Goal: Transaction & Acquisition: Purchase product/service

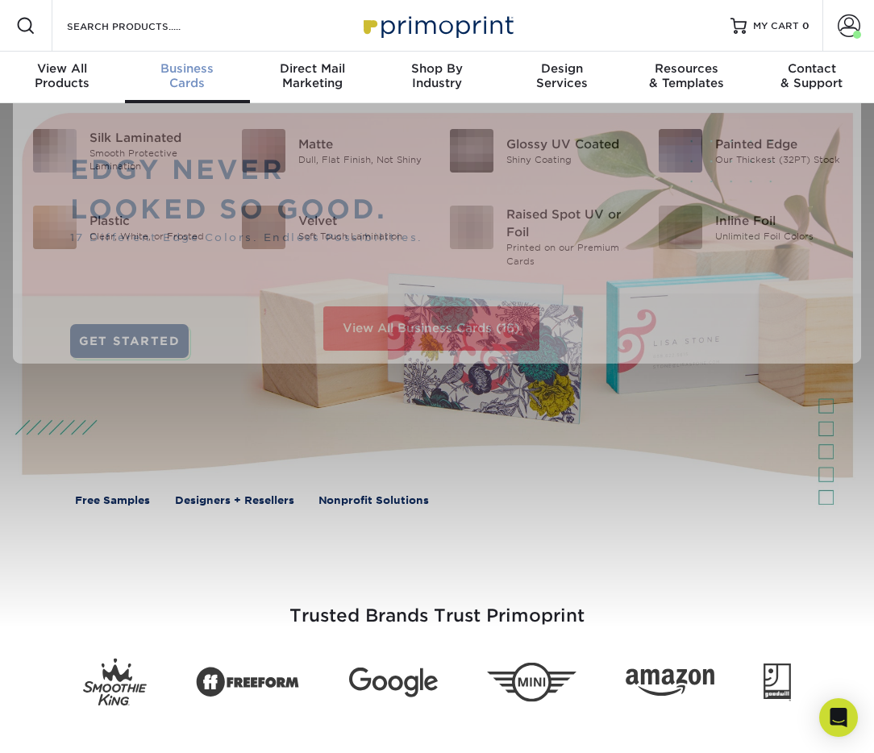
click at [183, 61] on span "Business" at bounding box center [187, 68] width 125 height 15
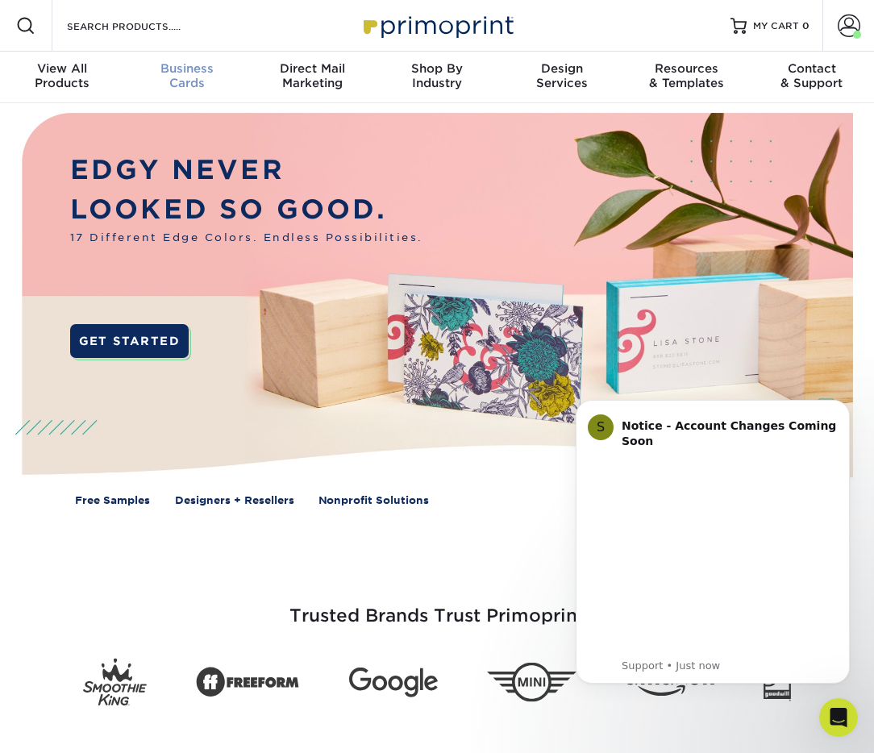
click at [186, 79] on div "Business Cards" at bounding box center [187, 75] width 125 height 29
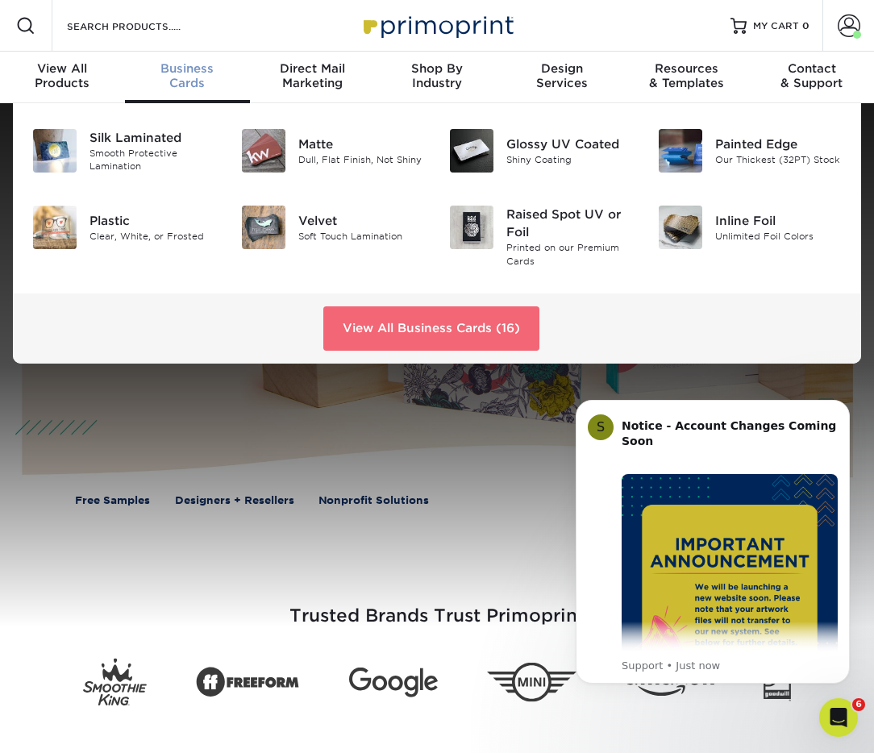
click at [424, 325] on link "View All Business Cards (16)" at bounding box center [431, 328] width 216 height 44
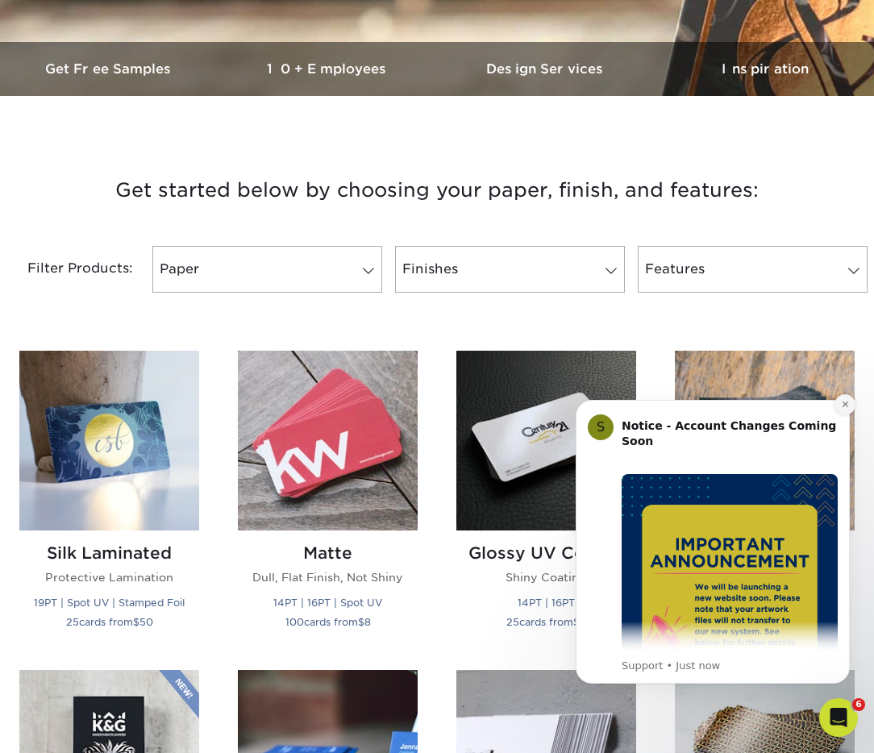
drag, startPoint x: 848, startPoint y: 406, endPoint x: 1407, endPoint y: 782, distance: 673.7
click at [848, 406] on icon "Dismiss notification" at bounding box center [845, 404] width 9 height 9
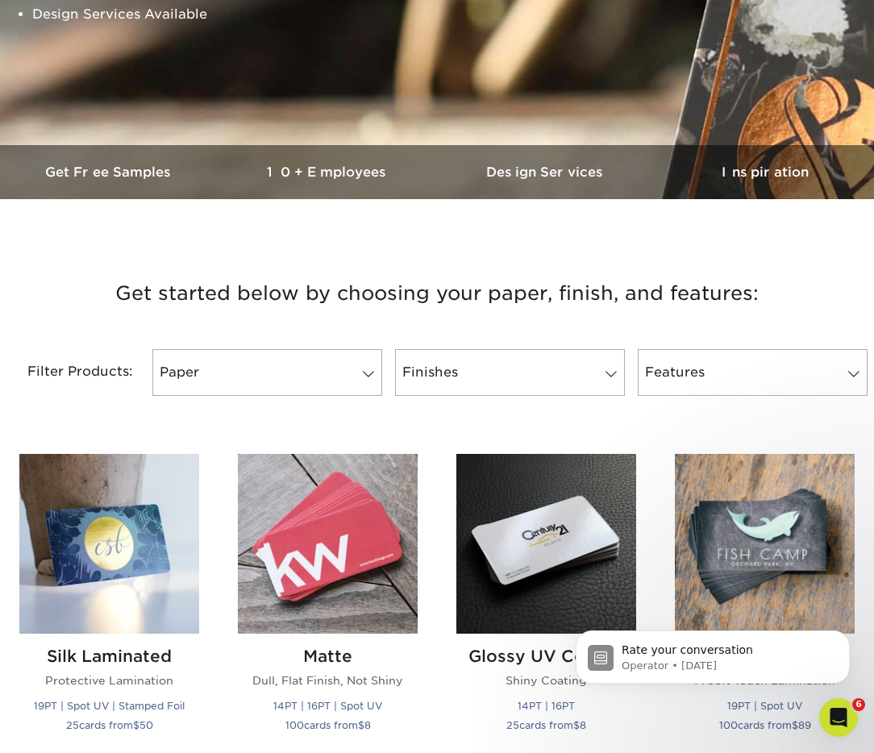
scroll to position [409, 0]
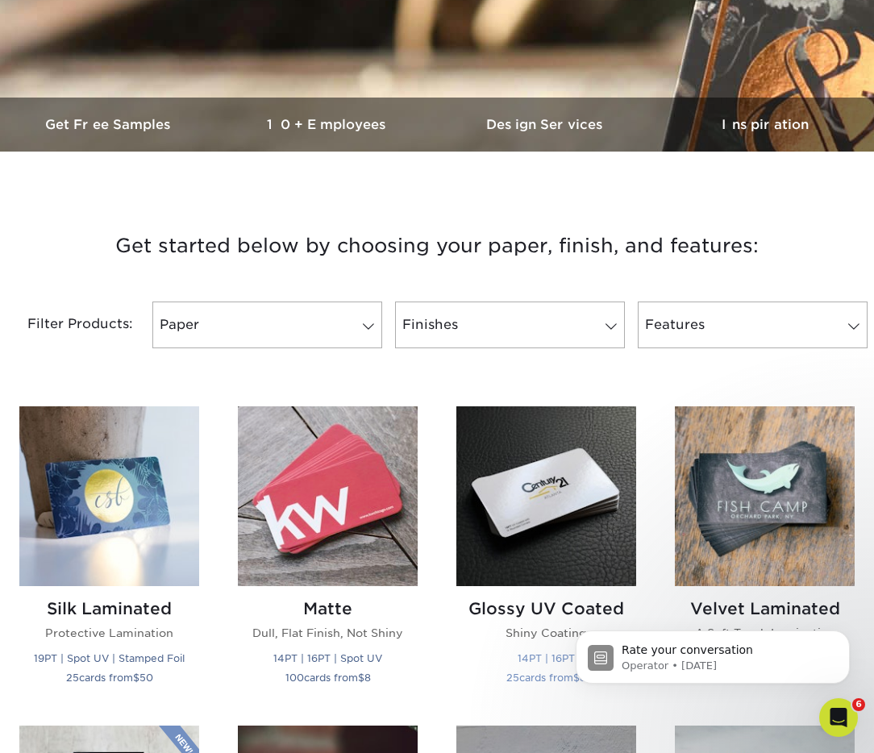
click at [517, 493] on img at bounding box center [546, 496] width 180 height 180
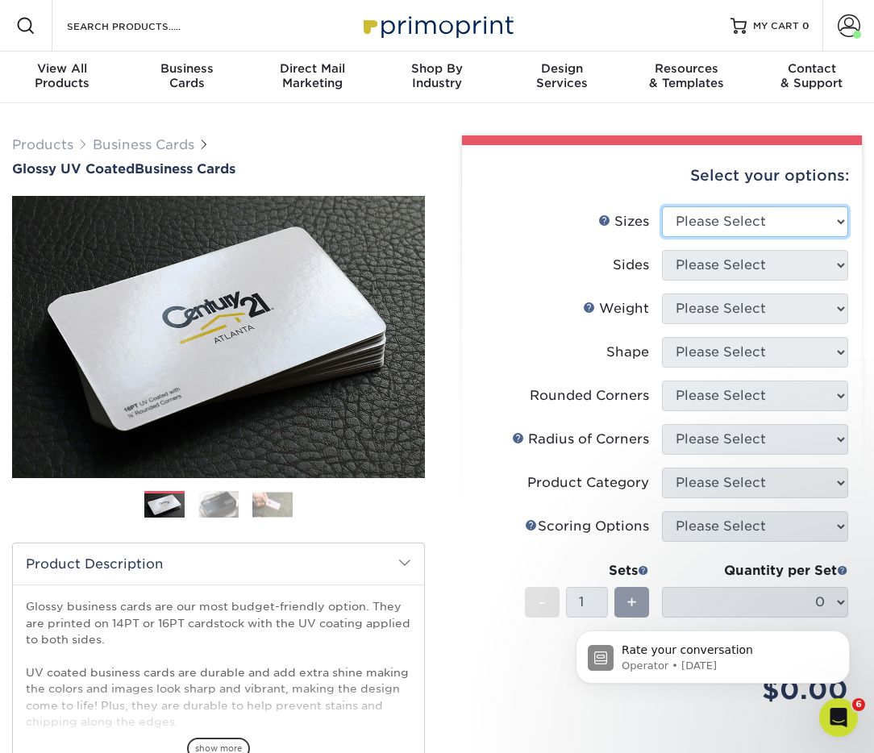
click at [729, 217] on select "Please Select 1.5" x 3.5" - Mini 1.75" x 3.5" - Mini 2" x 2" - Square 2" x 3" -…" at bounding box center [755, 221] width 186 height 31
select select "2.00x3.50"
click at [662, 206] on select "Please Select 1.5" x 3.5" - Mini 1.75" x 3.5" - Mini 2" x 2" - Square 2" x 3" -…" at bounding box center [755, 221] width 186 height 31
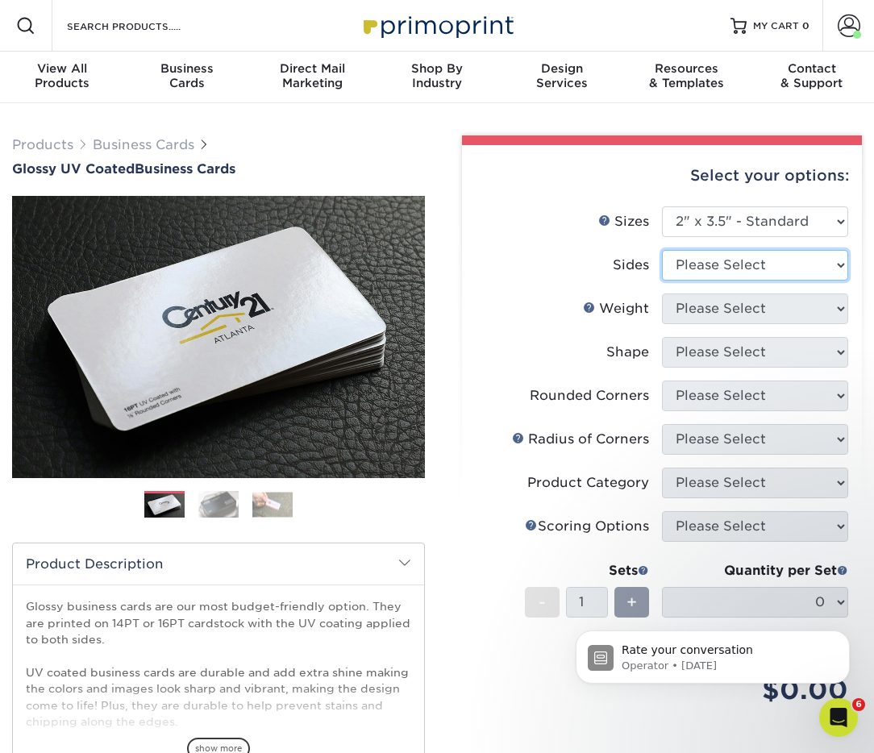
click at [723, 266] on select "Please Select Print Both Sides Print Front Only" at bounding box center [755, 265] width 186 height 31
click at [725, 269] on select "Please Select Print Both Sides Print Front Only" at bounding box center [755, 265] width 186 height 31
select select "32d3c223-f82c-492b-b915-ba065a00862f"
click at [662, 250] on select "Please Select Print Both Sides Print Front Only" at bounding box center [755, 265] width 186 height 31
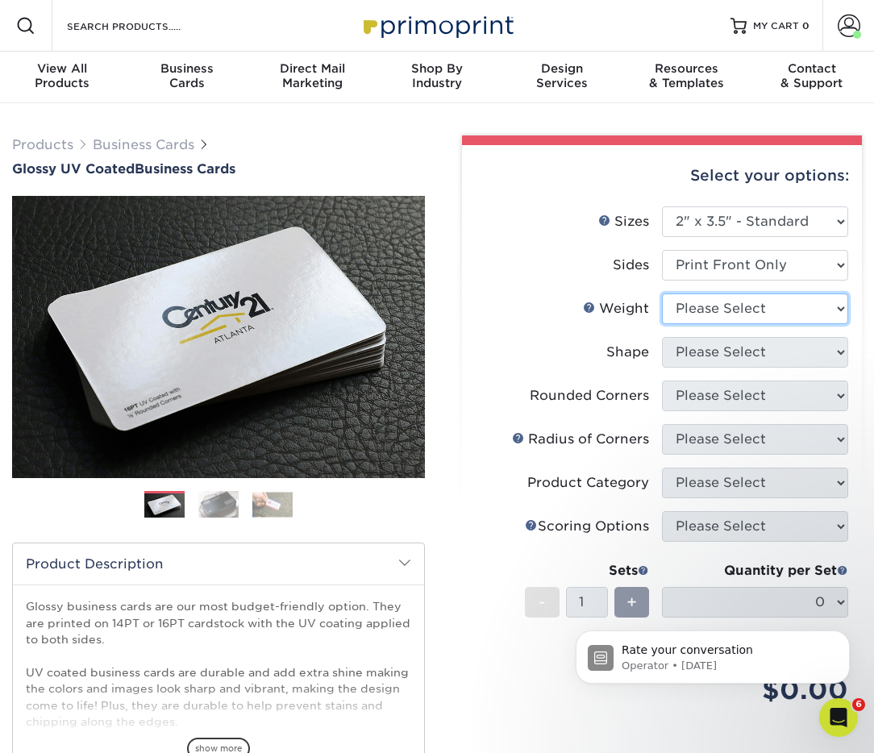
click at [712, 307] on select "Please Select 16PT 14PT" at bounding box center [755, 308] width 186 height 31
select select "14PT"
click at [662, 293] on select "Please Select 16PT 14PT" at bounding box center [755, 308] width 186 height 31
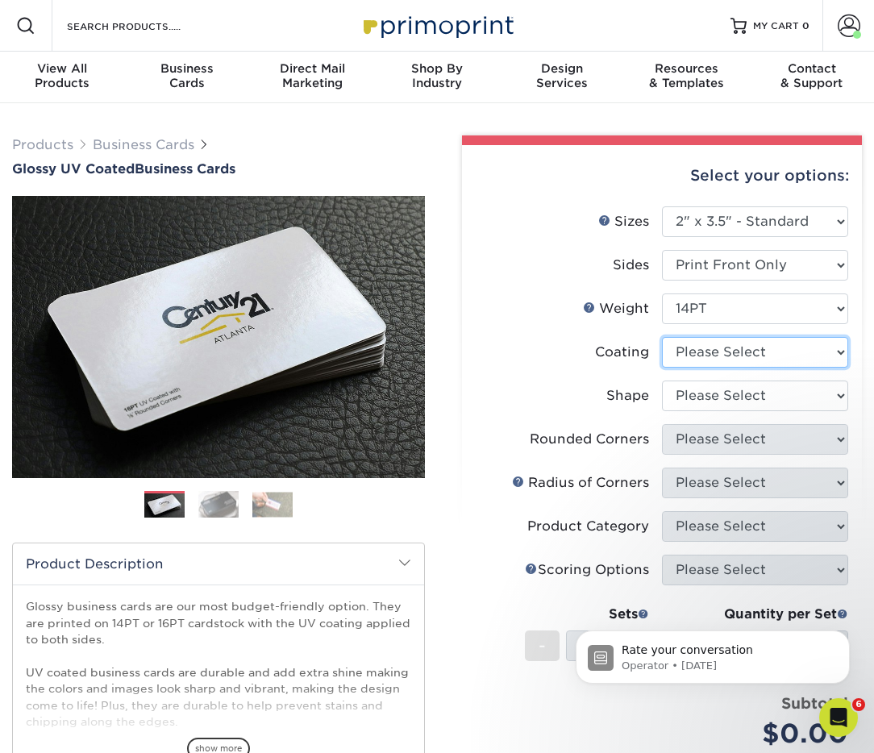
click at [683, 356] on select at bounding box center [755, 352] width 186 height 31
click at [845, 635] on icon "Dismiss notification" at bounding box center [845, 634] width 9 height 9
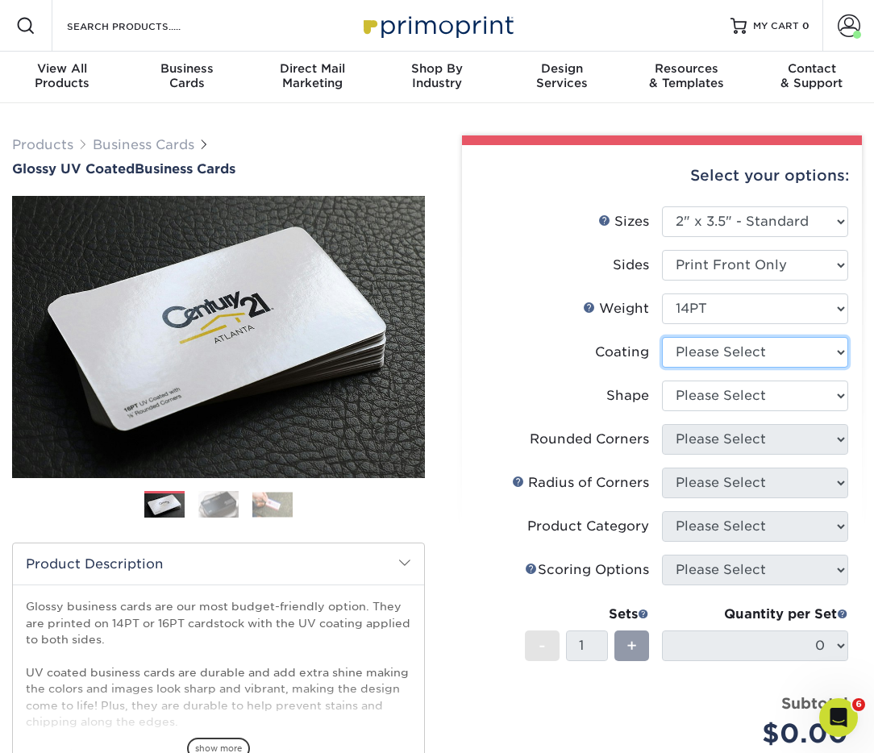
click at [720, 347] on select at bounding box center [755, 352] width 186 height 31
select select "1e8116af-acfc-44b1-83dc-8181aa338834"
click at [662, 337] on select at bounding box center [755, 352] width 186 height 31
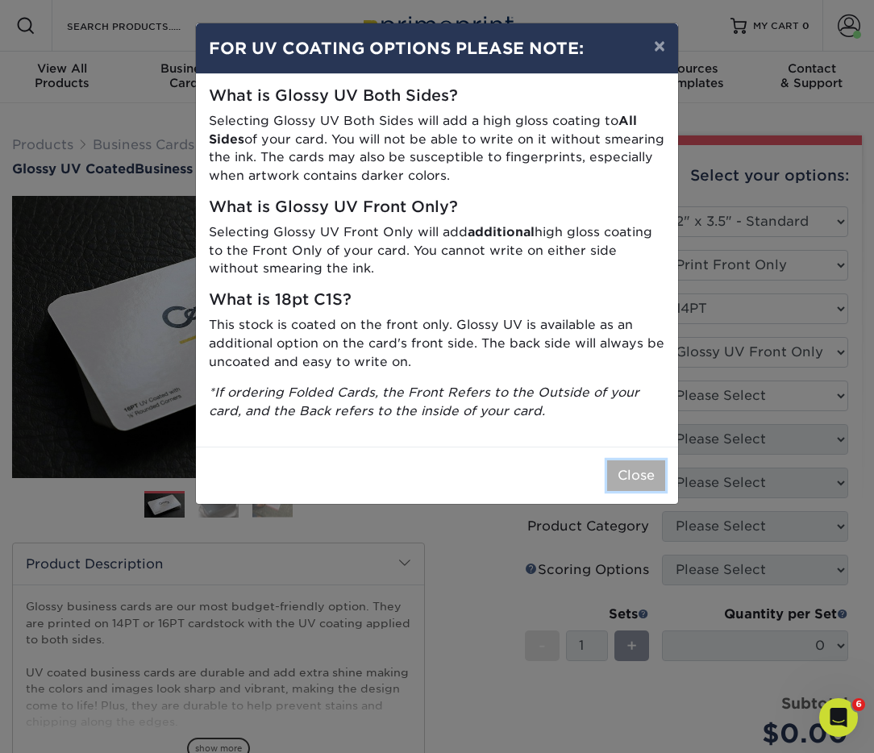
click at [617, 464] on button "Close" at bounding box center [636, 475] width 58 height 31
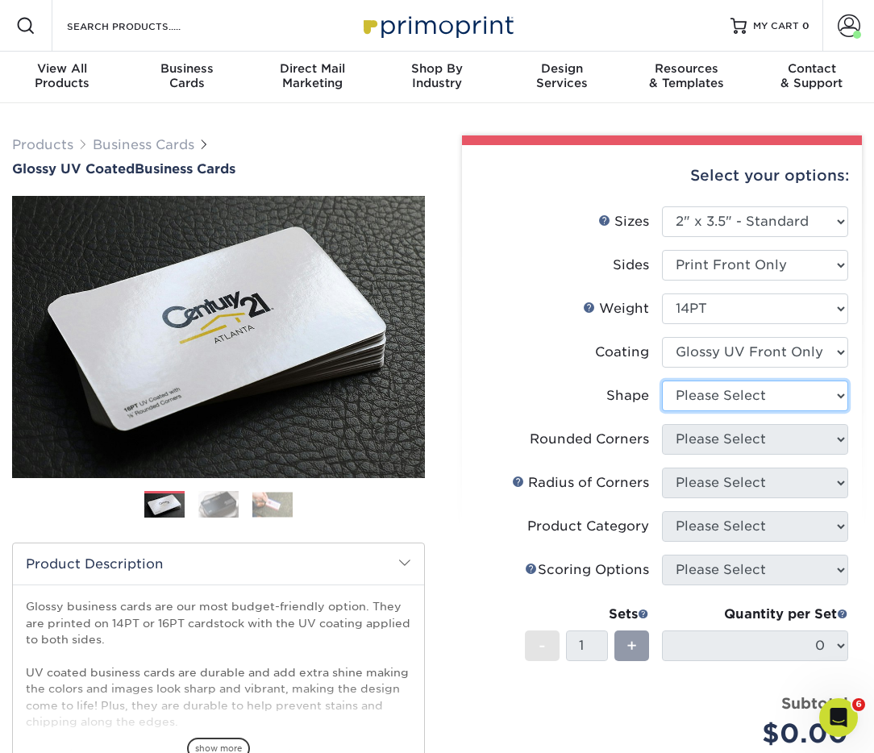
click at [735, 400] on select "Please Select Standard" at bounding box center [755, 395] width 186 height 31
click at [682, 401] on select "Please Select Standard" at bounding box center [755, 395] width 186 height 31
select select "standard"
click at [662, 380] on select "Please Select Standard" at bounding box center [755, 395] width 186 height 31
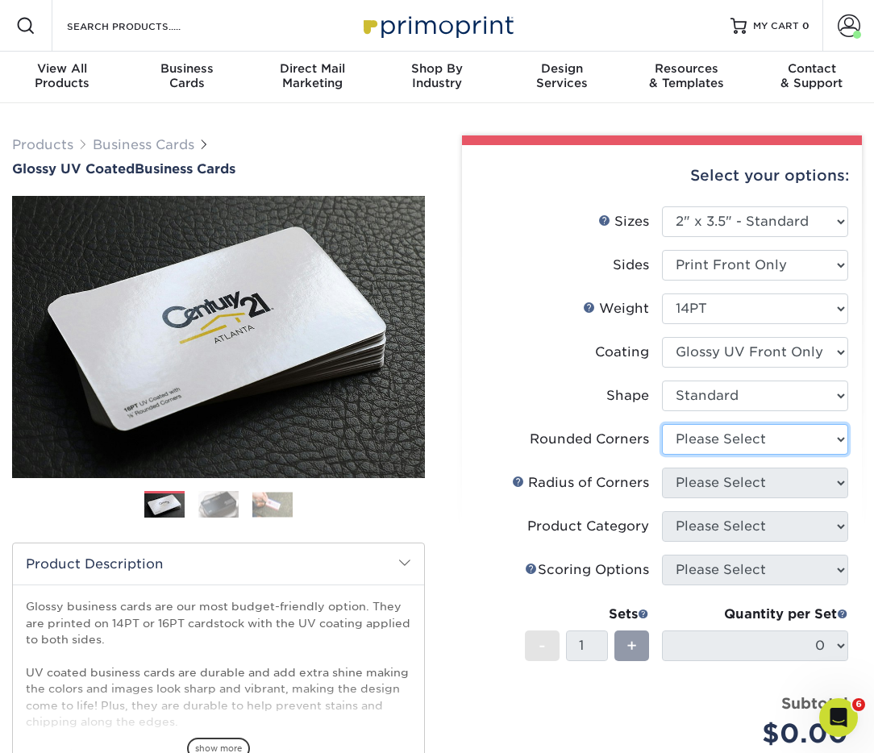
click at [719, 436] on select "Please Select Yes - Round 2 Corners Yes - Round 4 Corners No" at bounding box center [755, 439] width 186 height 31
select select "0"
click at [662, 424] on select "Please Select Yes - Round 2 Corners Yes - Round 4 Corners No" at bounding box center [755, 439] width 186 height 31
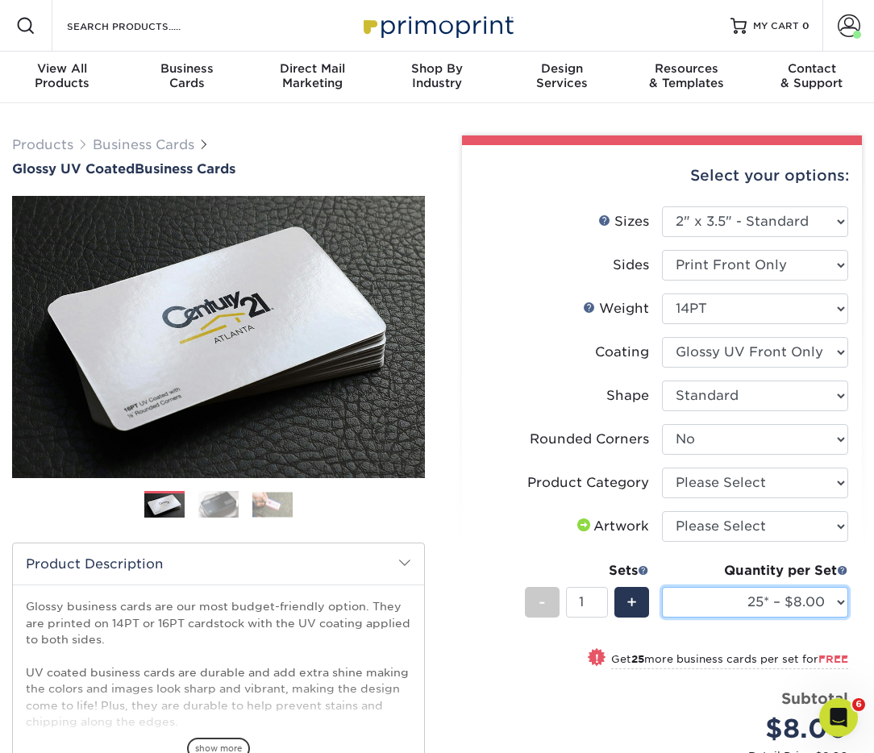
click at [715, 588] on select "25* – $8.00 50* – $8.00 100* – $8.00 250* – $15.00 500 – $30.00 1000 – $37.00 (…" at bounding box center [755, 602] width 186 height 31
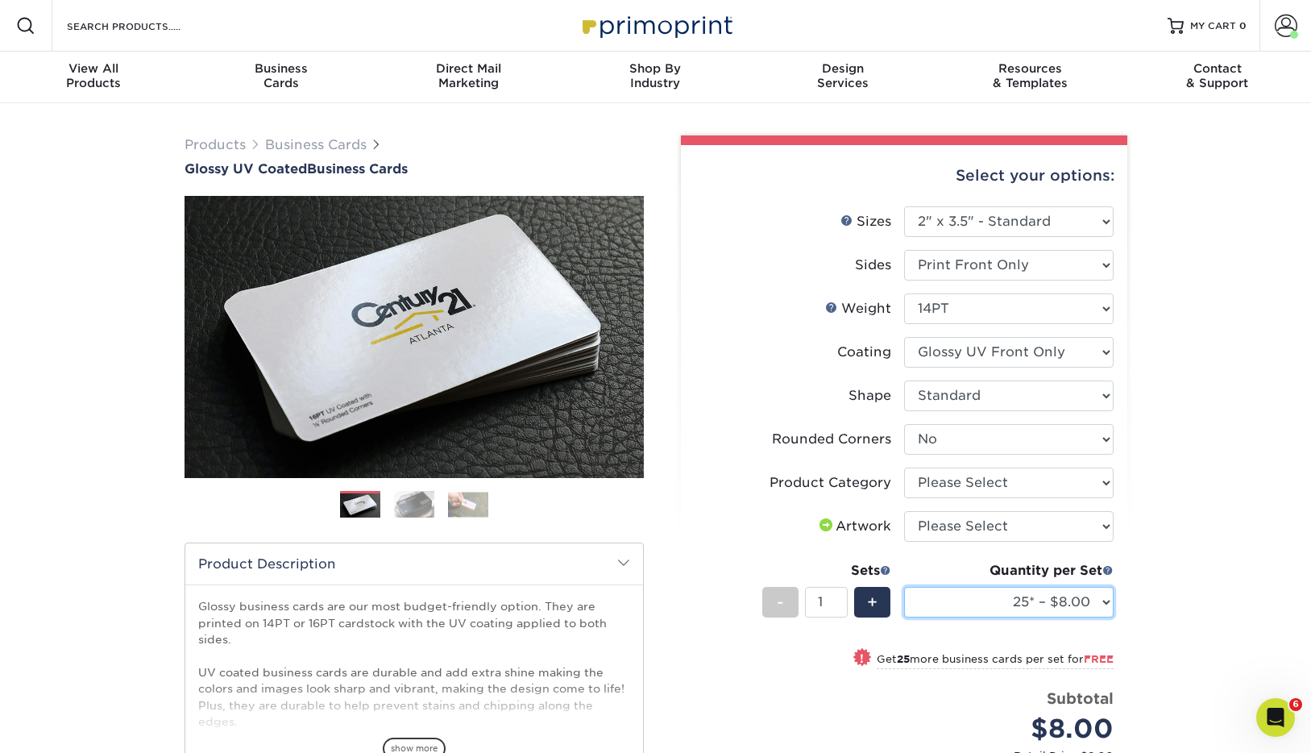
click at [873, 615] on select "25* – $8.00 50* – $8.00 100* – $8.00 250* – $15.00 500 – $30.00 1000 – $37.00 (…" at bounding box center [1009, 602] width 210 height 31
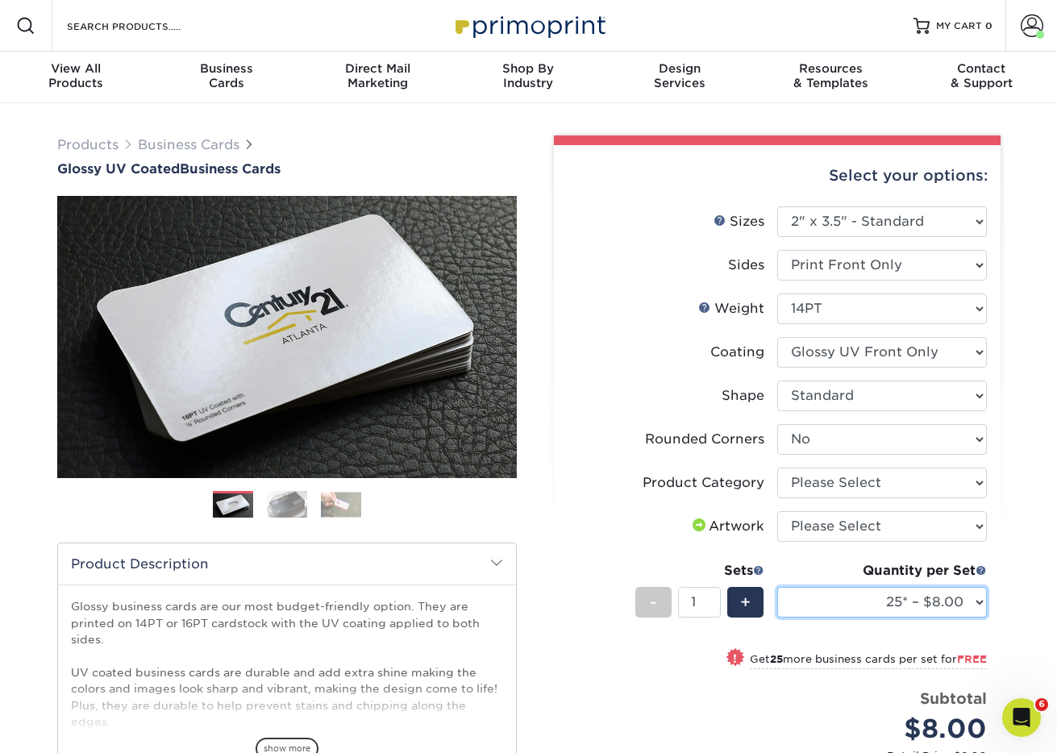
click at [873, 599] on select "25* – $8.00 50* – $8.00 100* – $8.00 250* – $15.00 500 – $30.00 1000 – $37.00 (…" at bounding box center [882, 602] width 210 height 31
select select "25* – $8.00"
